Goal: Information Seeking & Learning: Learn about a topic

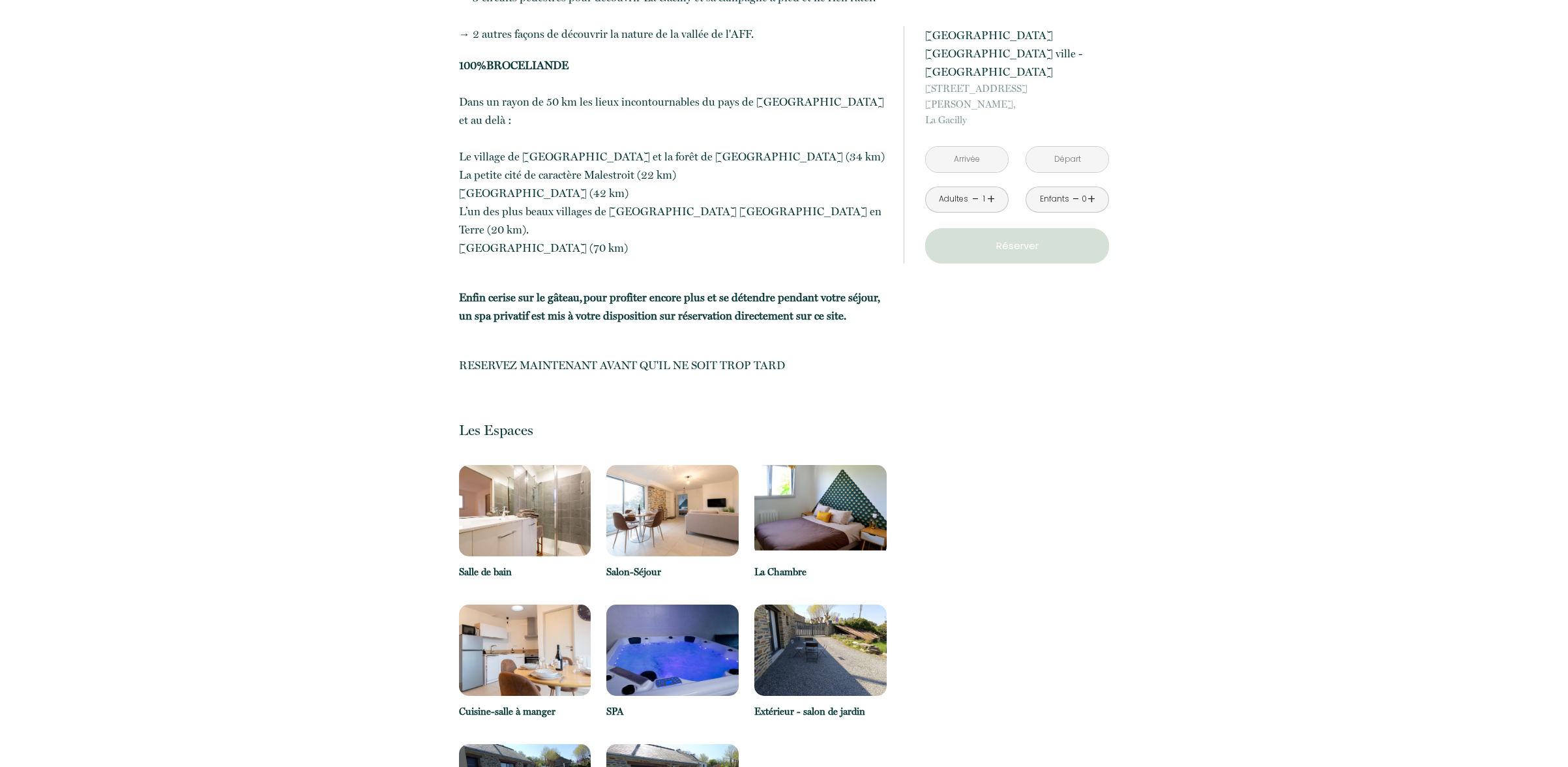
scroll to position [1695, 0]
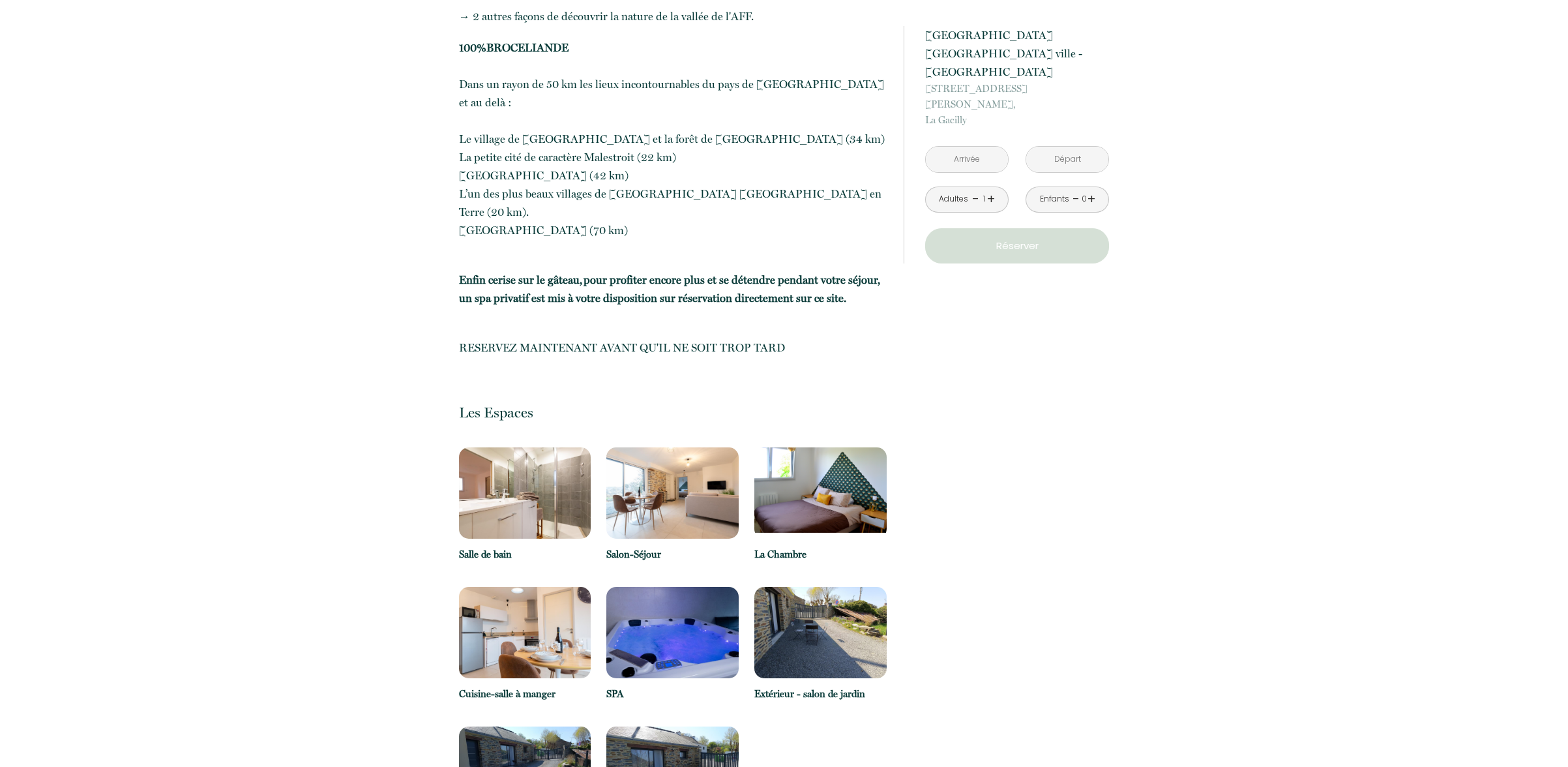
click at [538, 448] on img at bounding box center [525, 493] width 132 height 92
click at [703, 448] on img at bounding box center [672, 493] width 132 height 92
click at [496, 546] on p "Salle de bain" at bounding box center [525, 554] width 132 height 16
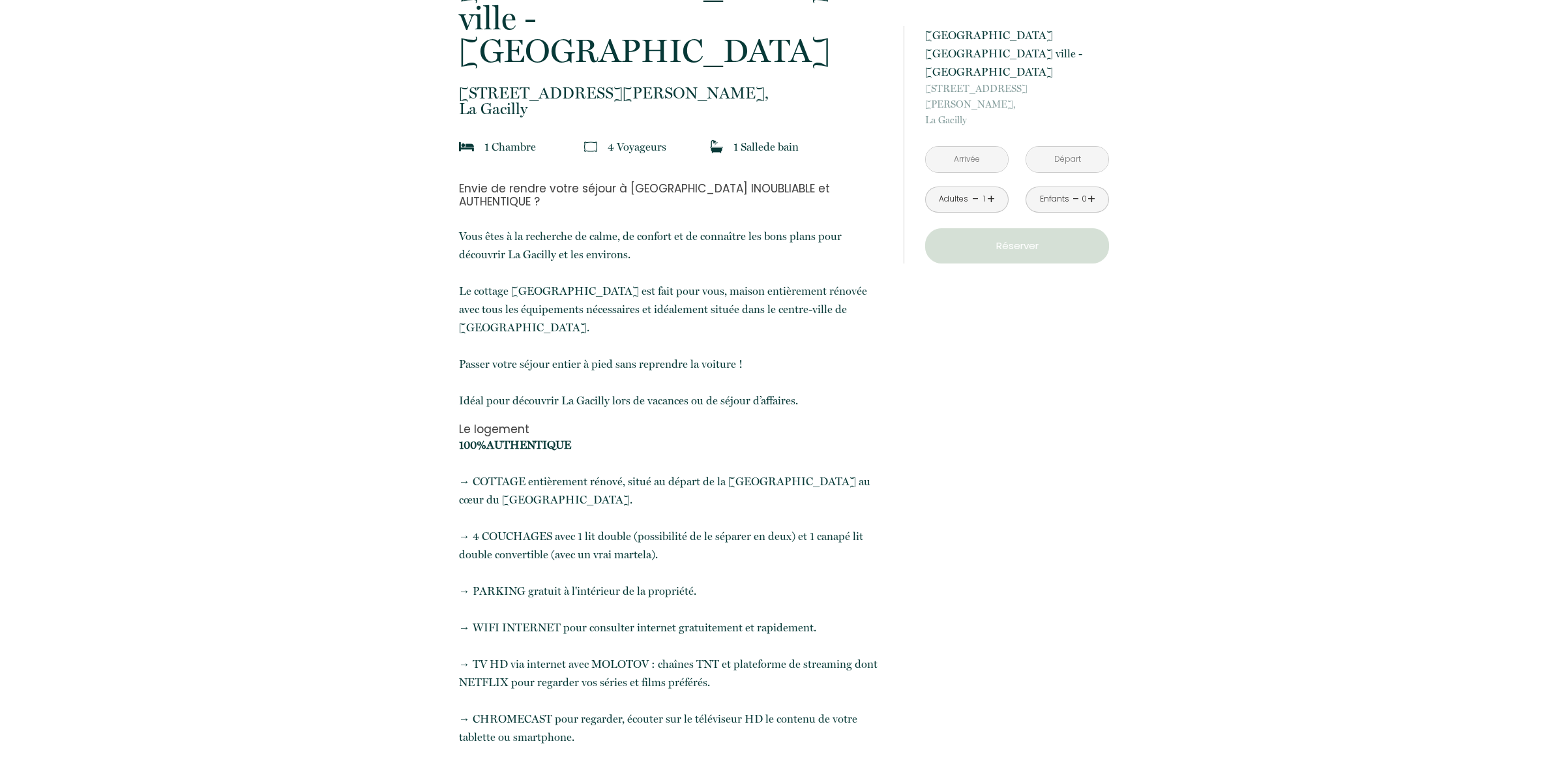
scroll to position [0, 0]
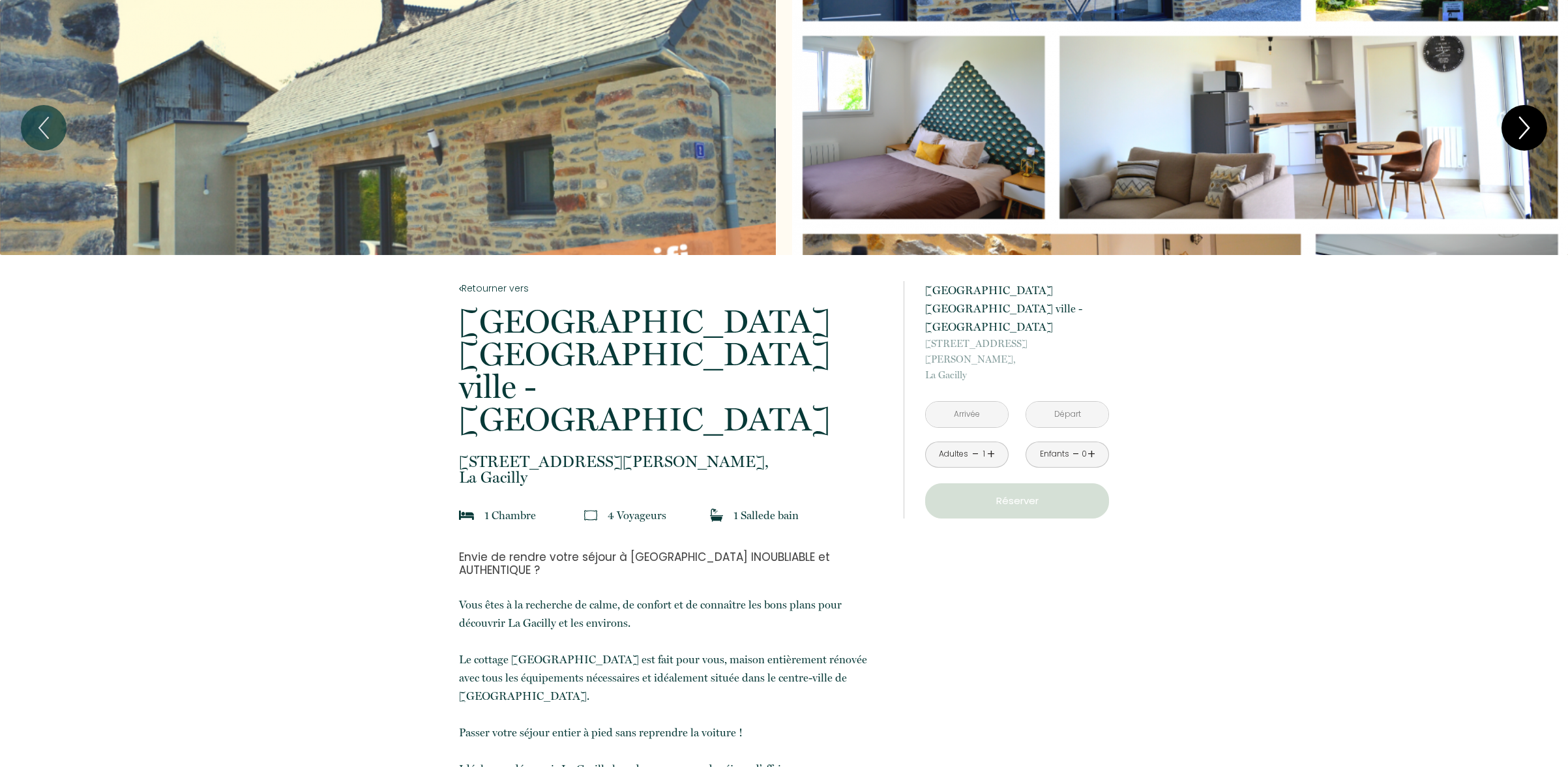
click at [1520, 122] on icon "Next" at bounding box center [1524, 128] width 27 height 39
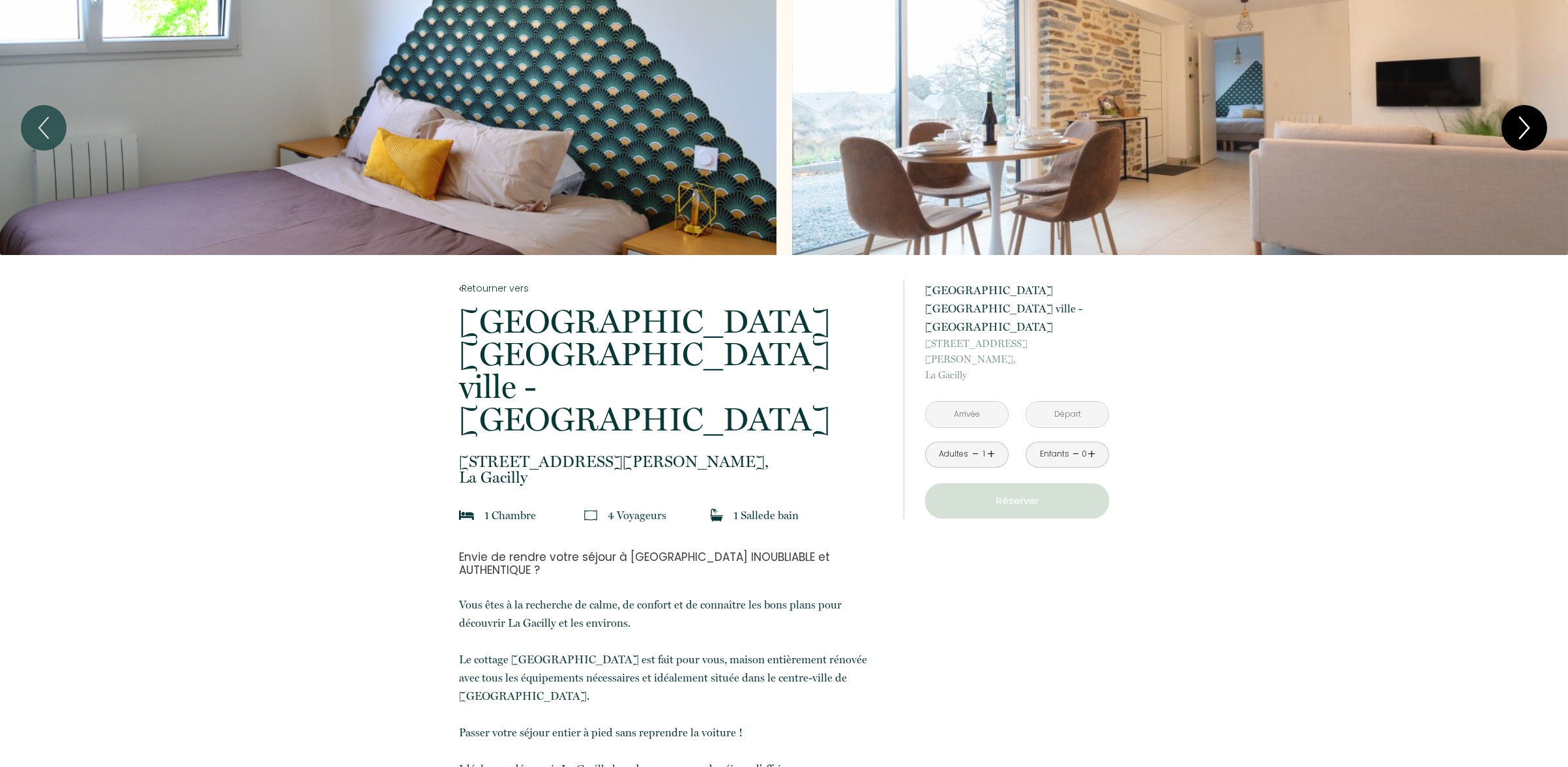
click at [1520, 122] on icon "Next" at bounding box center [1524, 128] width 27 height 39
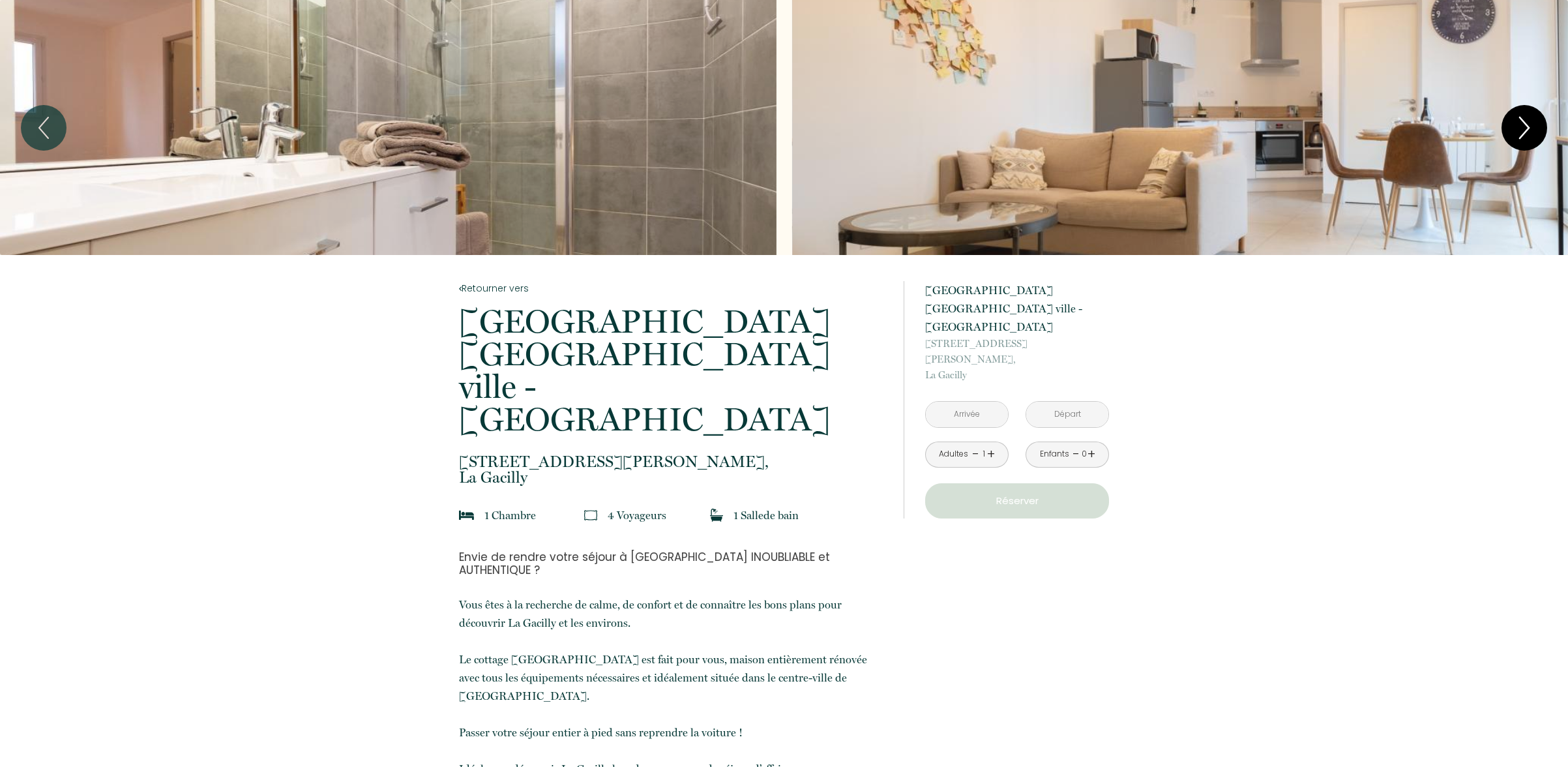
click at [1520, 122] on icon "Next" at bounding box center [1524, 128] width 27 height 39
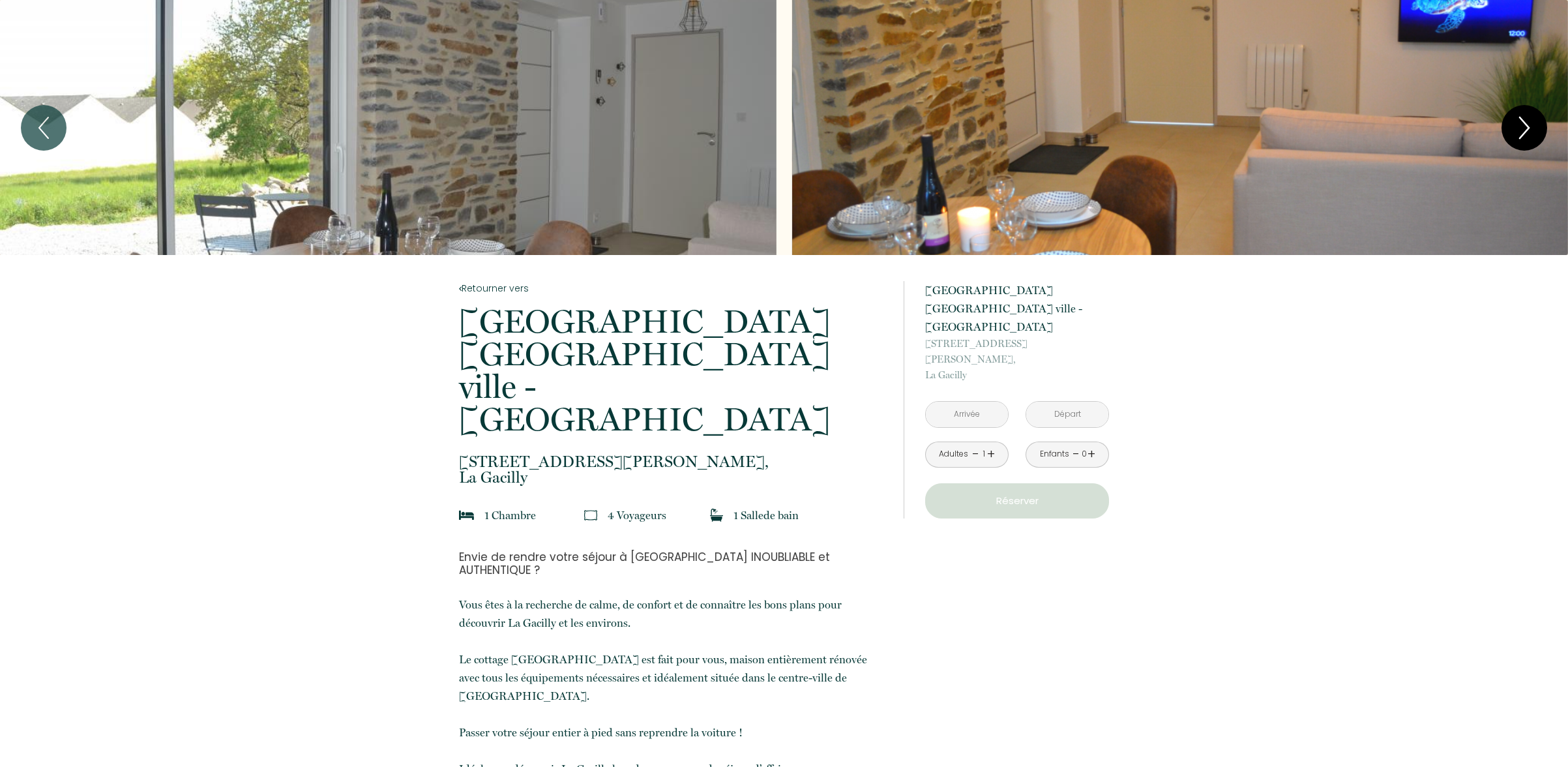
click at [1520, 122] on icon "Next" at bounding box center [1524, 128] width 27 height 39
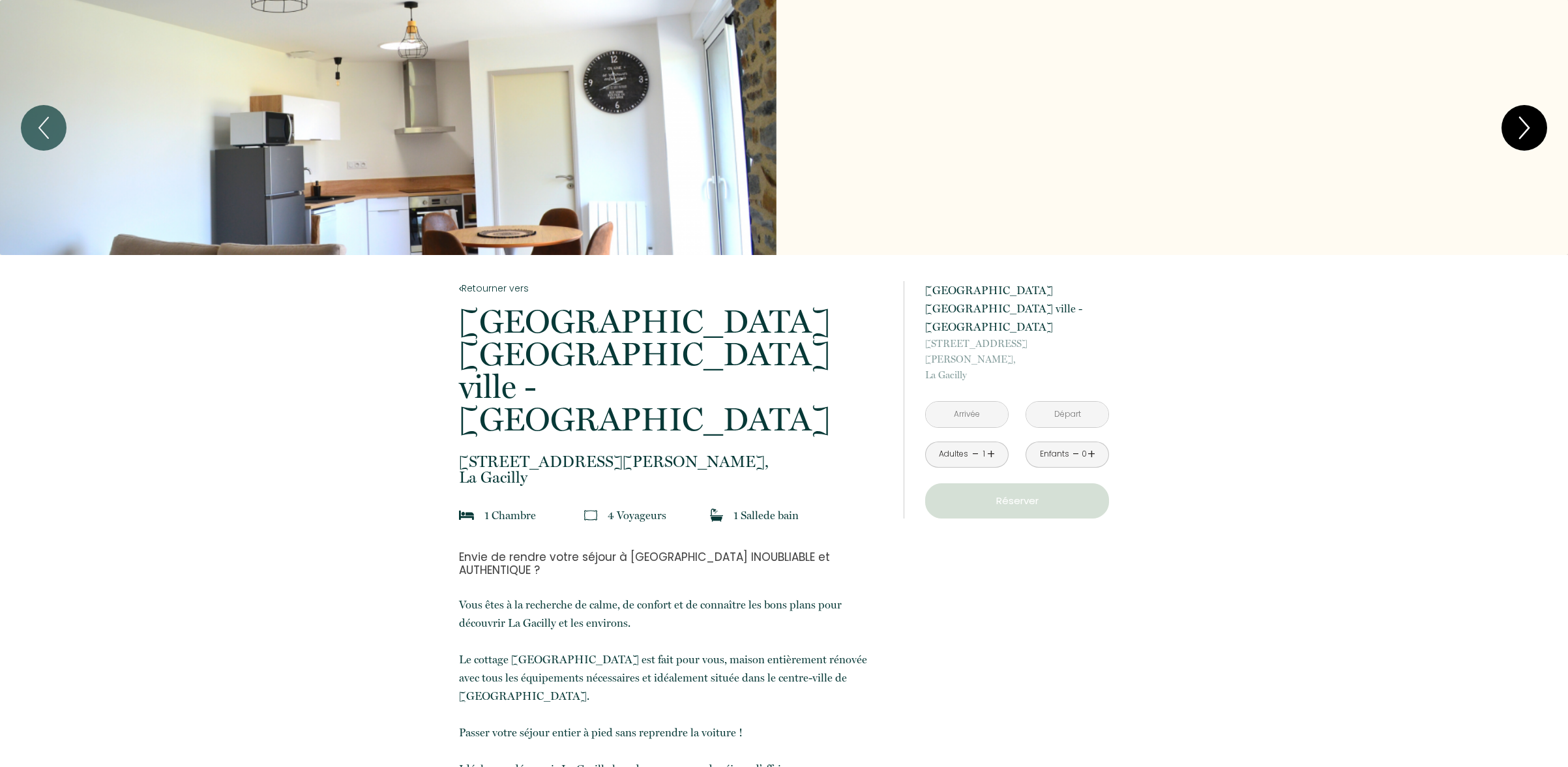
click at [1520, 122] on icon "Next" at bounding box center [1524, 128] width 27 height 39
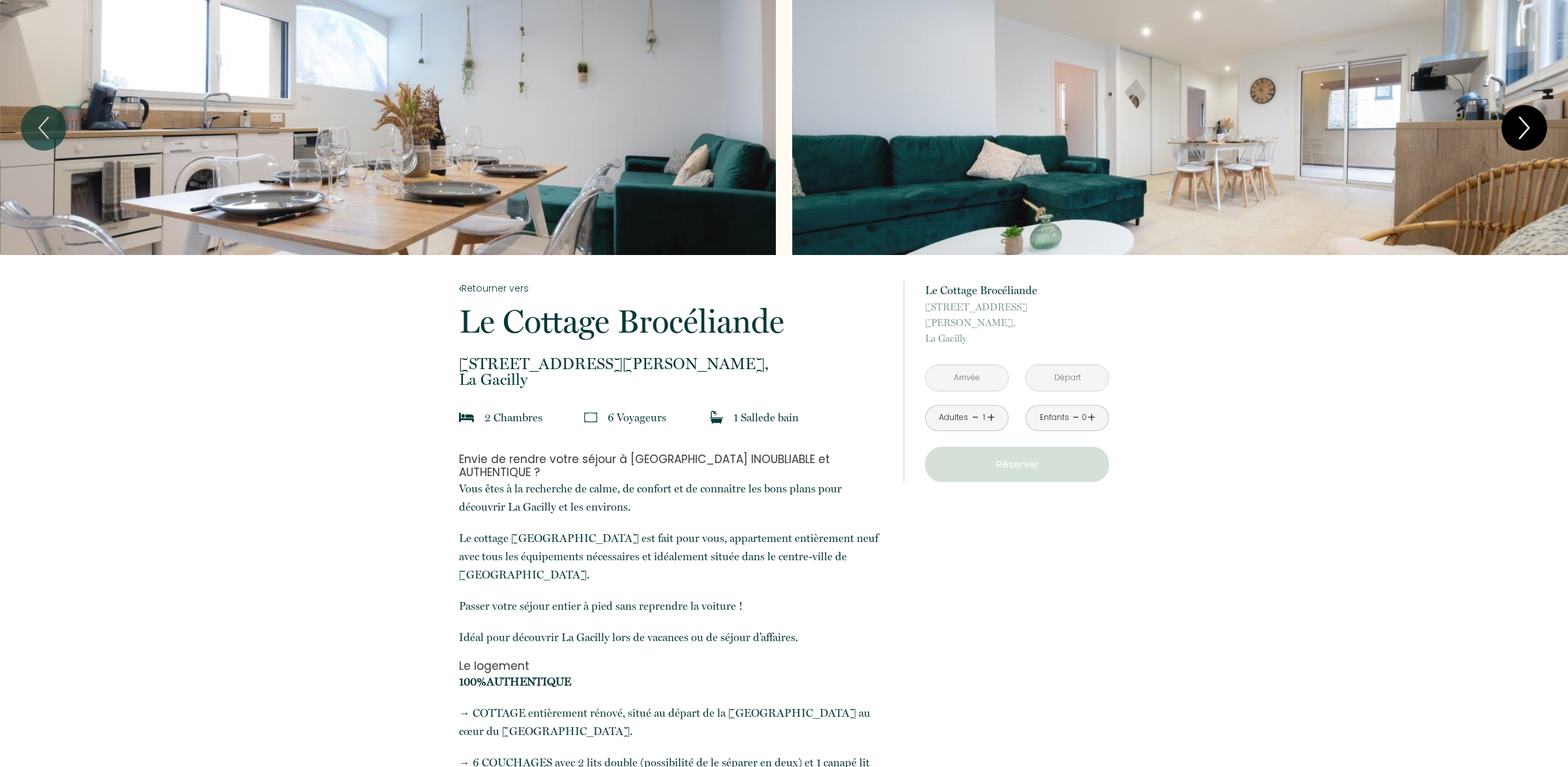
click at [1521, 128] on icon "Next" at bounding box center [1524, 128] width 27 height 39
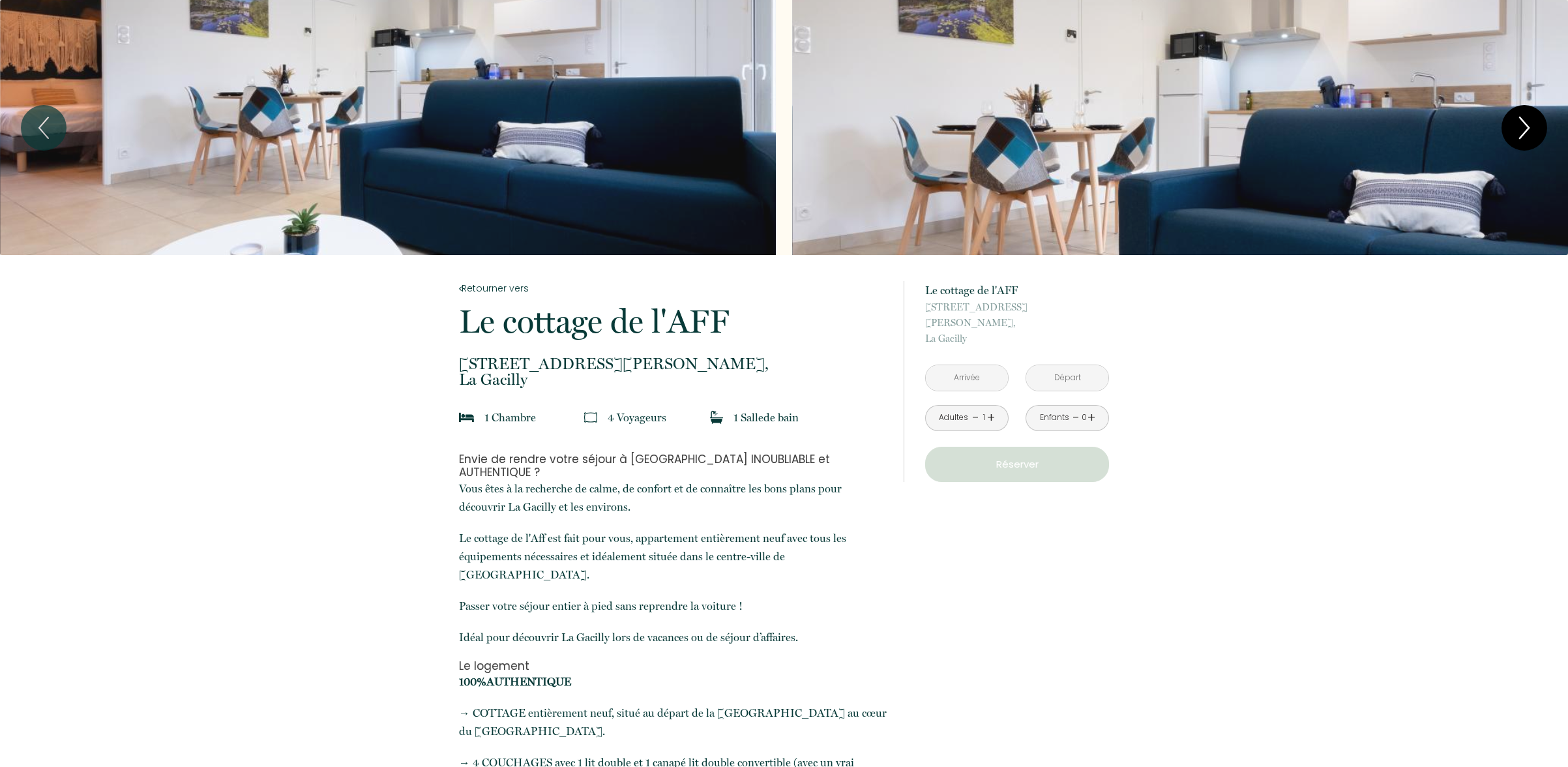
click at [1529, 126] on icon "Next" at bounding box center [1524, 128] width 27 height 39
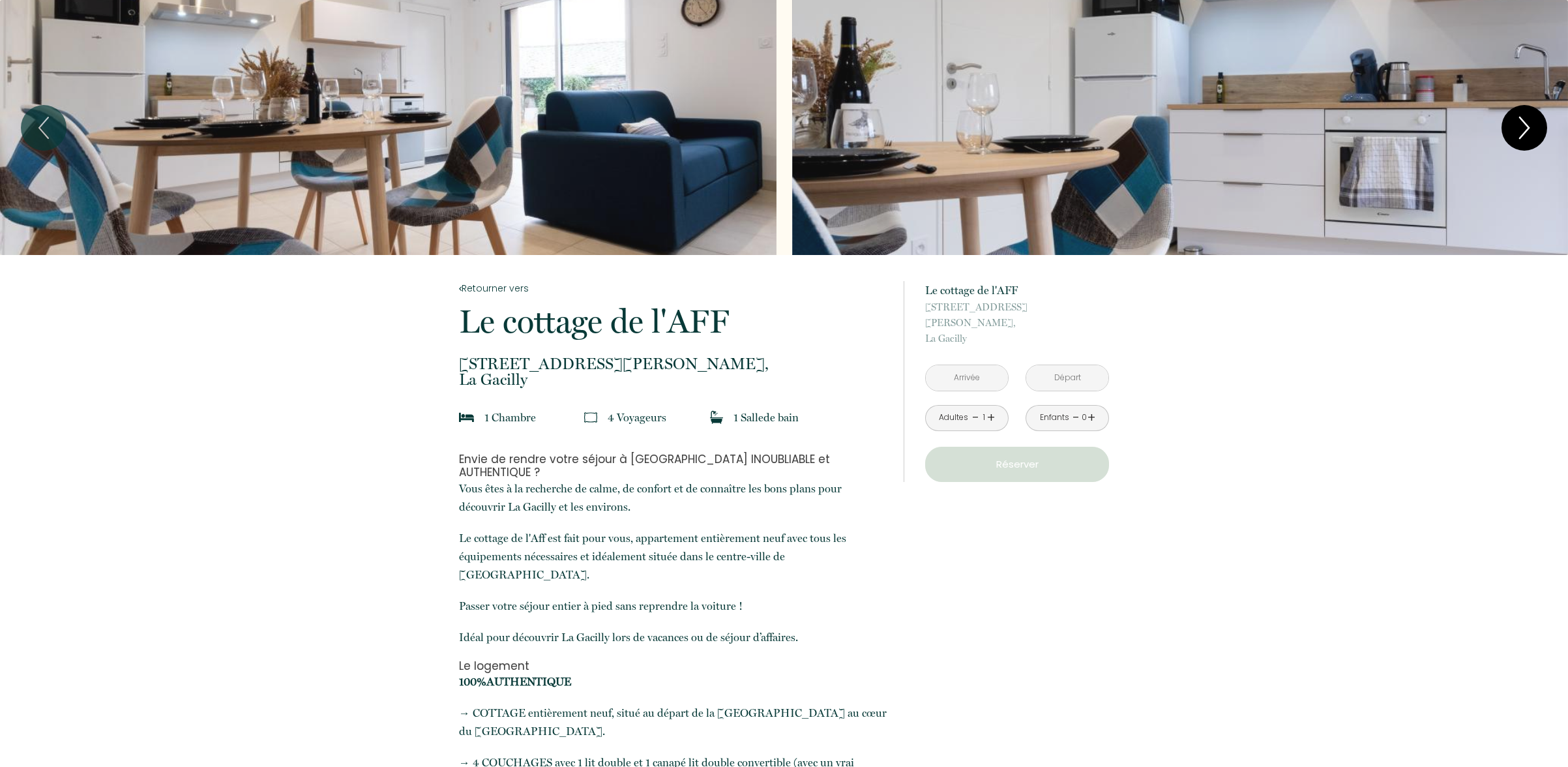
click at [1529, 126] on icon "Next" at bounding box center [1524, 128] width 27 height 39
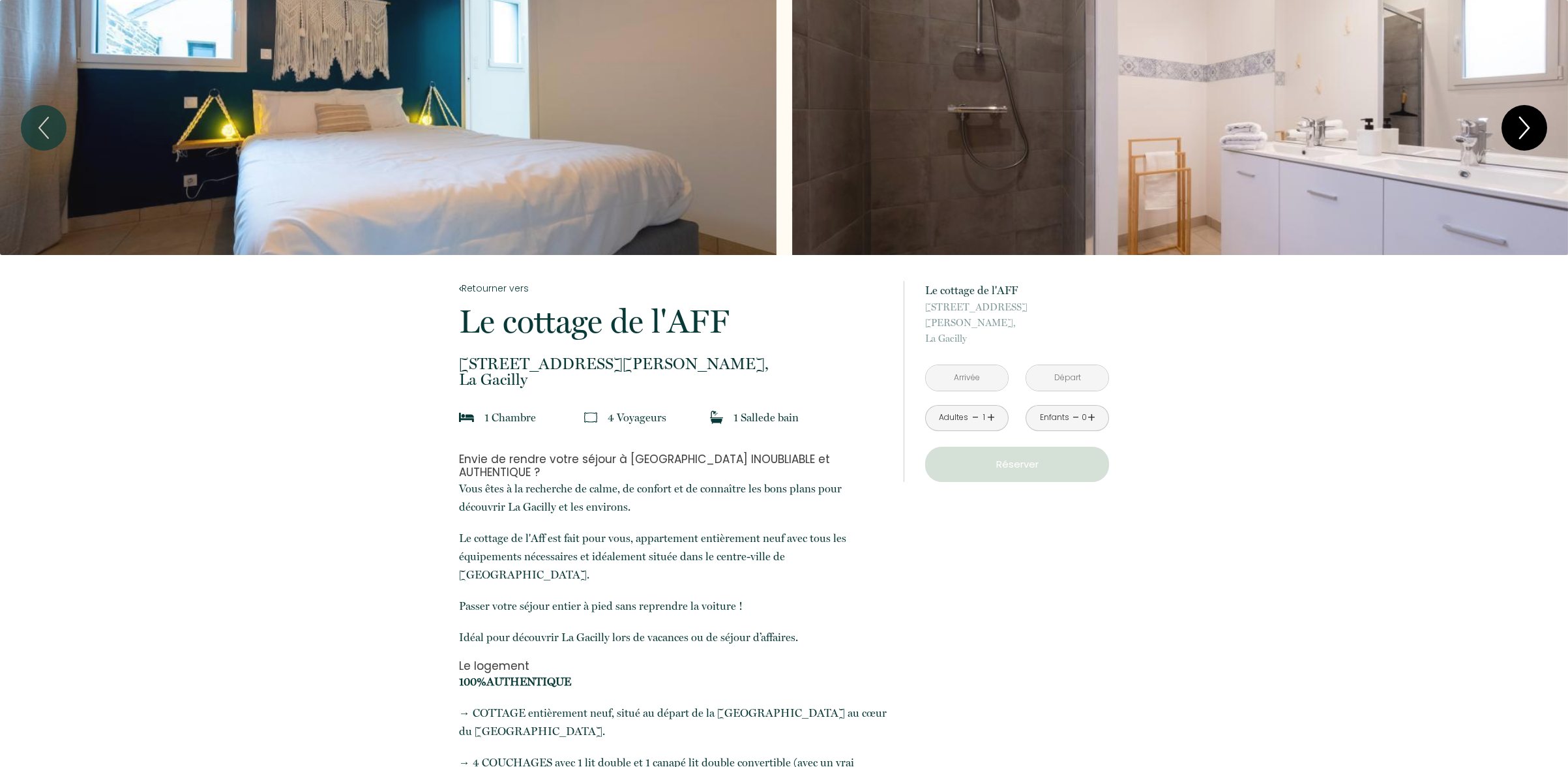
click at [1529, 126] on icon "Next" at bounding box center [1524, 128] width 27 height 39
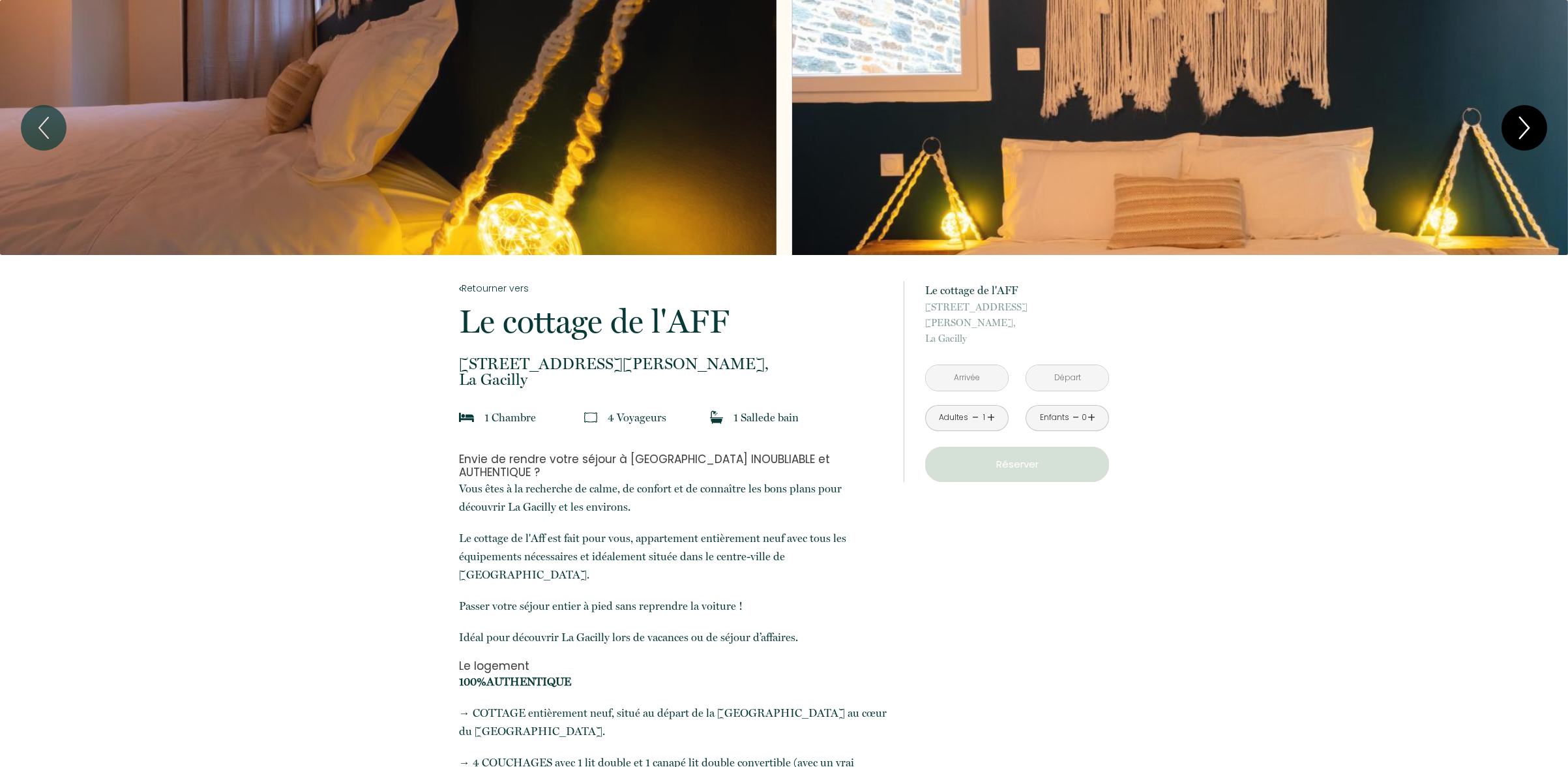
click at [1529, 126] on icon "Next" at bounding box center [1524, 128] width 27 height 39
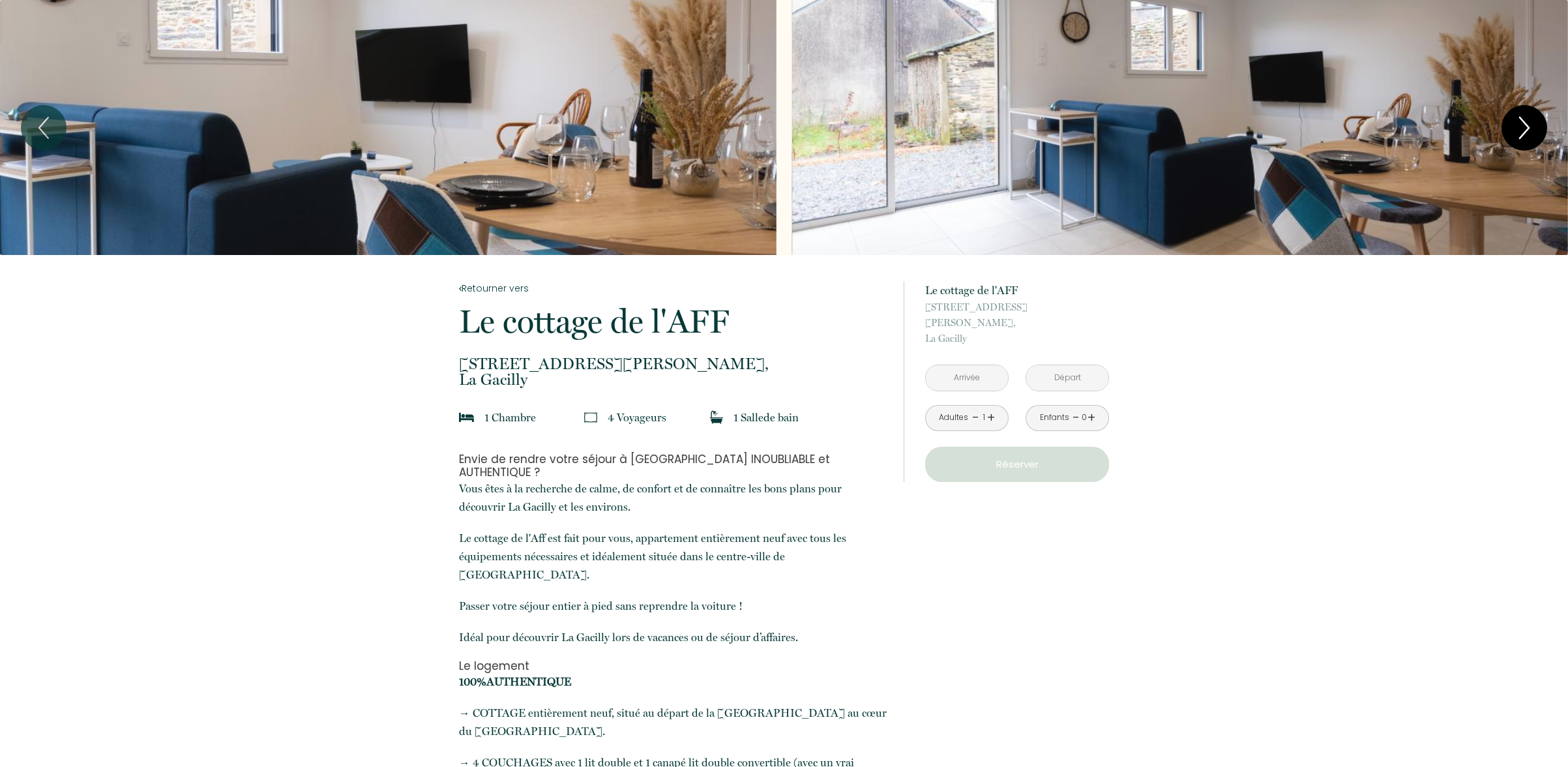
click at [1529, 126] on icon "Next" at bounding box center [1524, 128] width 27 height 39
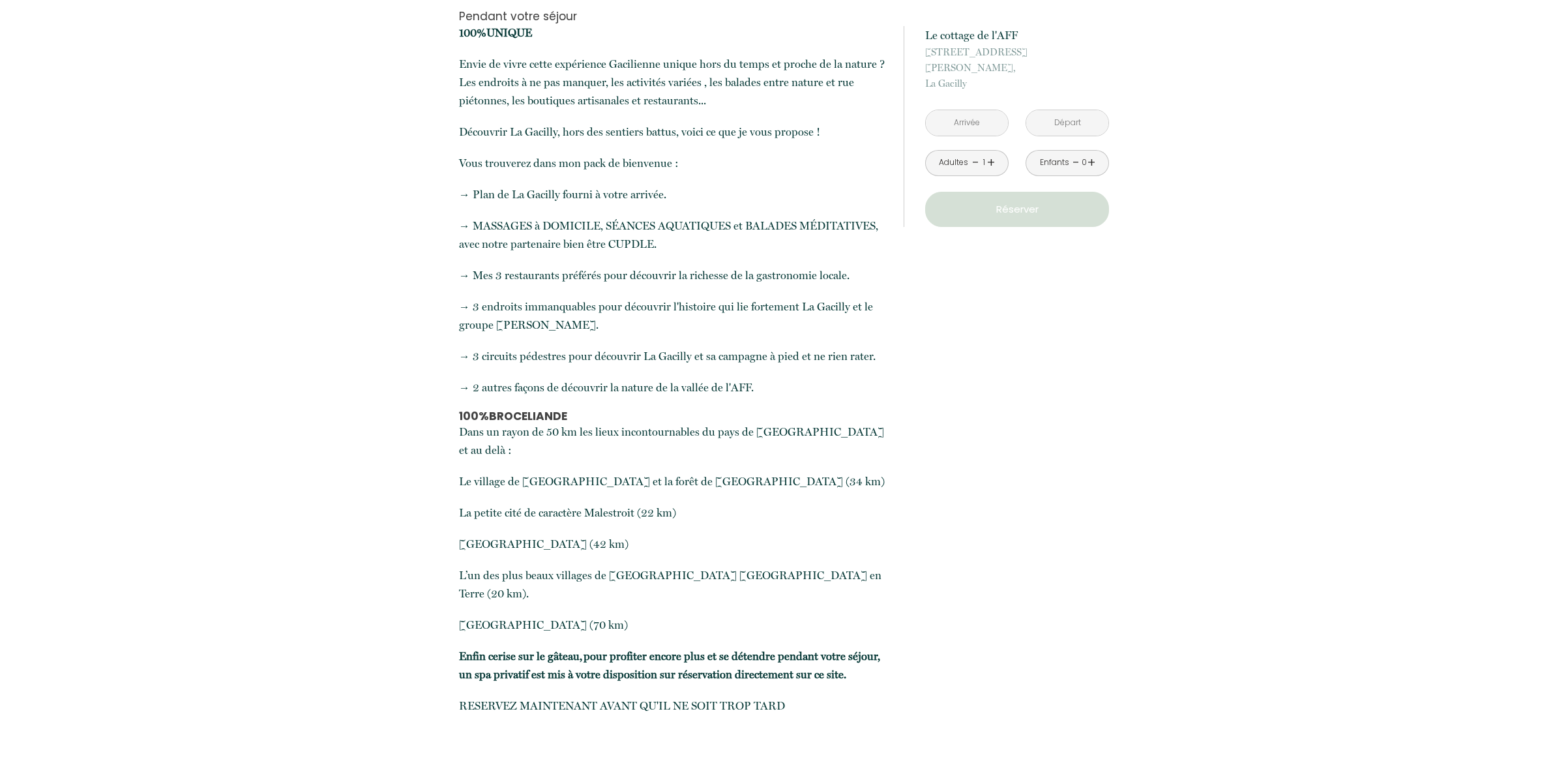
scroll to position [1106, 0]
